Goal: Contribute content: Add original content to the website for others to see

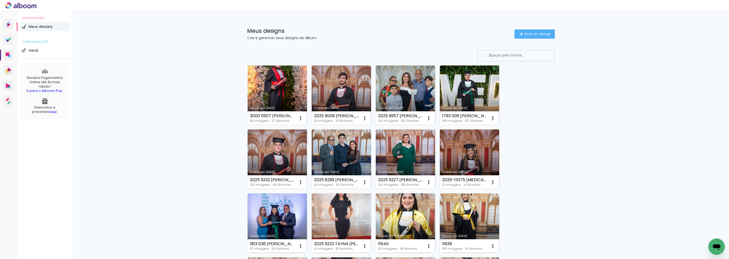
drag, startPoint x: 524, startPoint y: 35, endPoint x: 521, endPoint y: 37, distance: 3.7
click at [524, 35] on span "Criar um design" at bounding box center [537, 33] width 27 height 3
